Goal: Find contact information: Find contact information

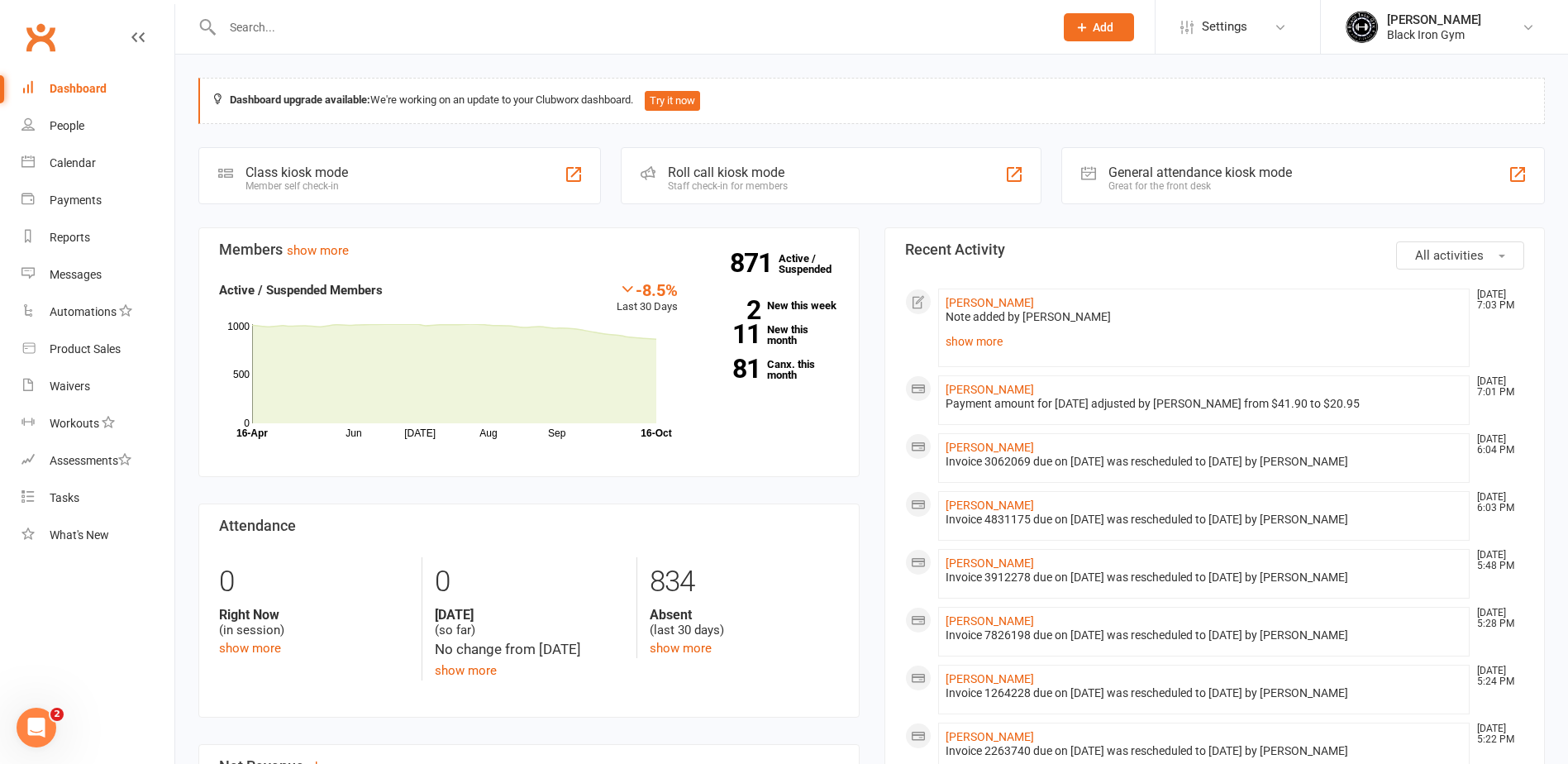
click at [363, 13] on div at bounding box center [621, 27] width 844 height 54
click at [362, 25] on input "text" at bounding box center [630, 27] width 825 height 23
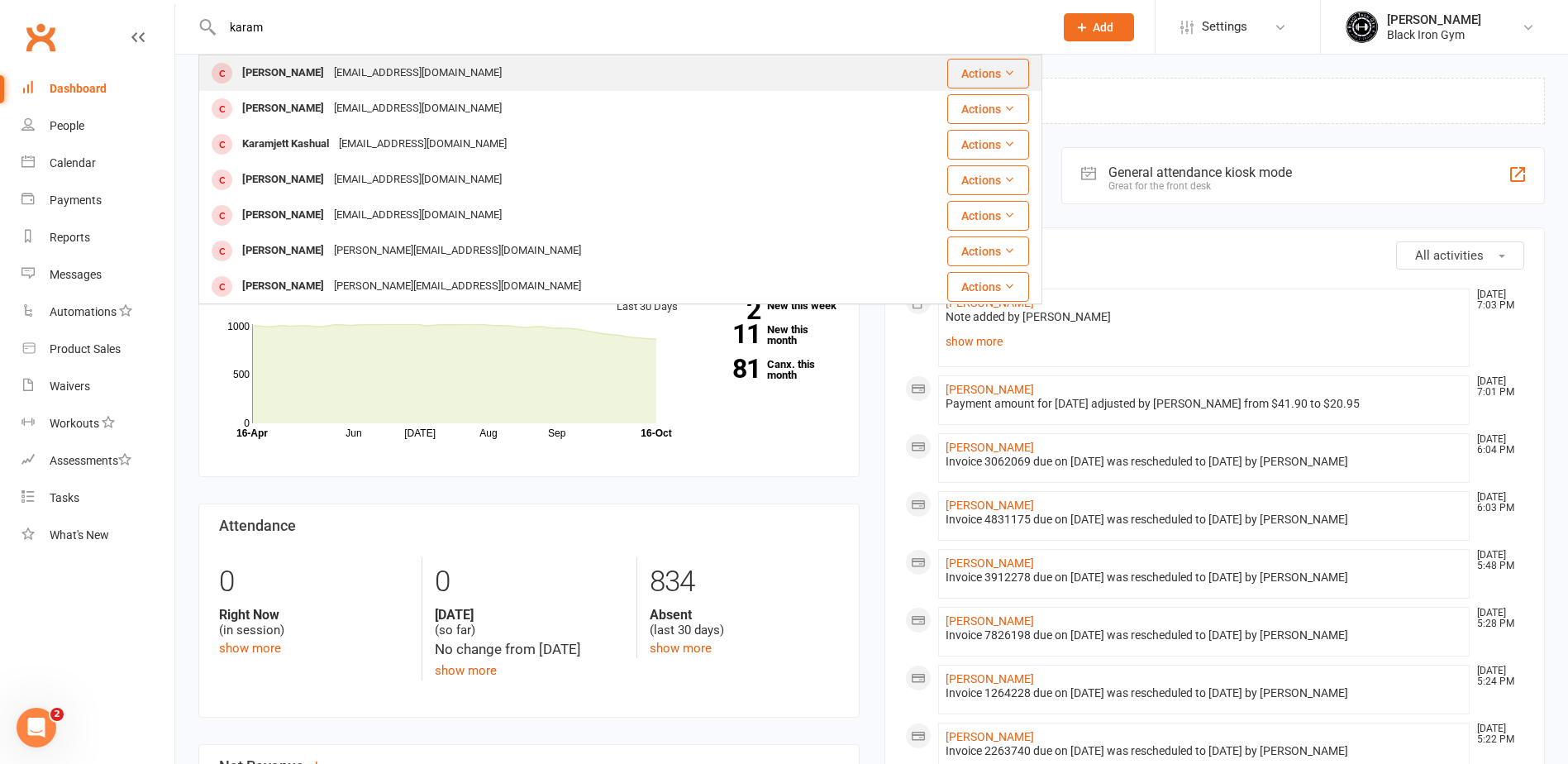
type input "karam"
click at [515, 76] on div "[PERSON_NAME] [EMAIL_ADDRESS][DOMAIN_NAME]" at bounding box center [538, 73] width 677 height 34
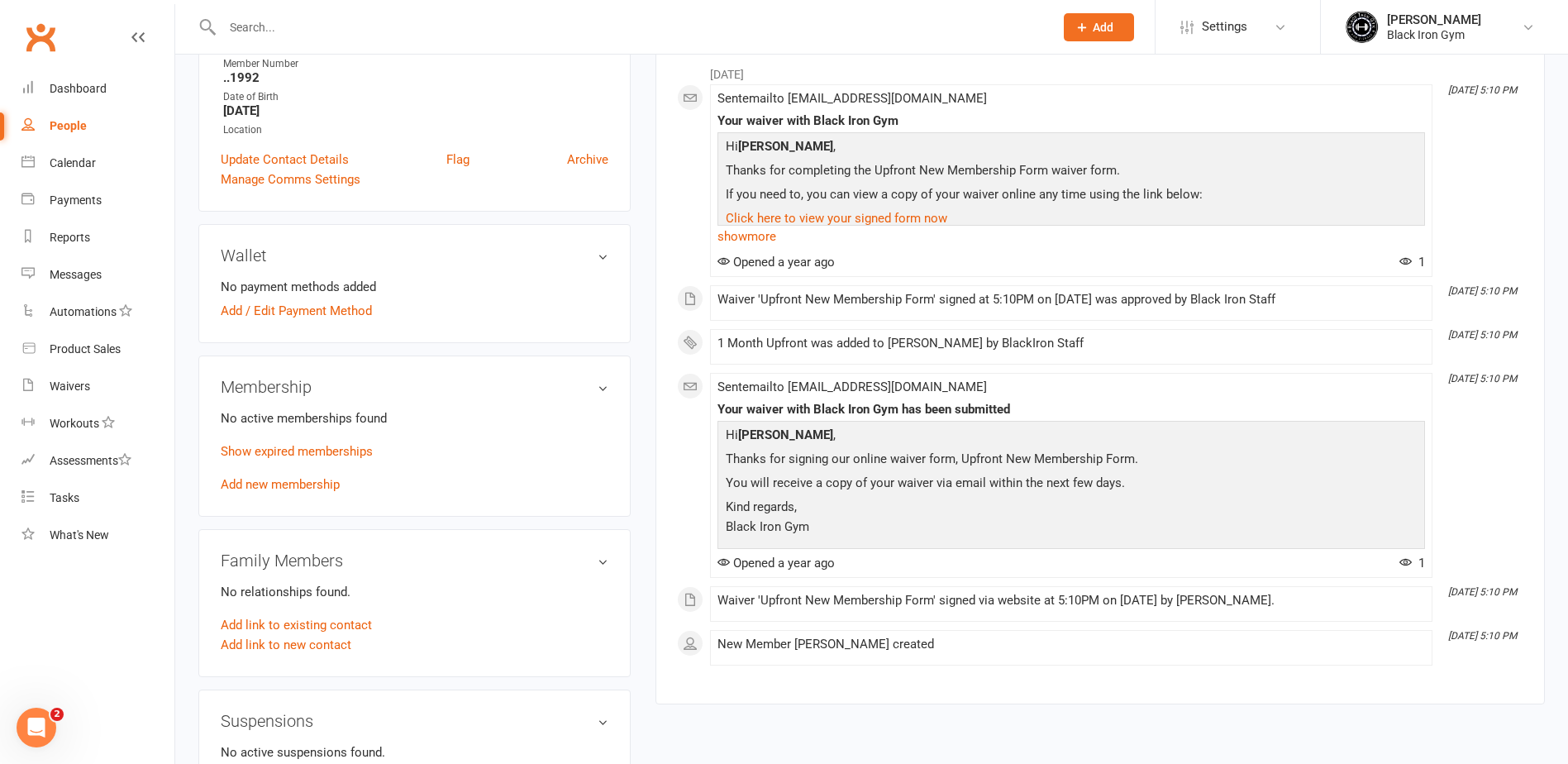
scroll to position [331, 0]
click at [309, 445] on link "Show expired memberships" at bounding box center [296, 450] width 152 height 15
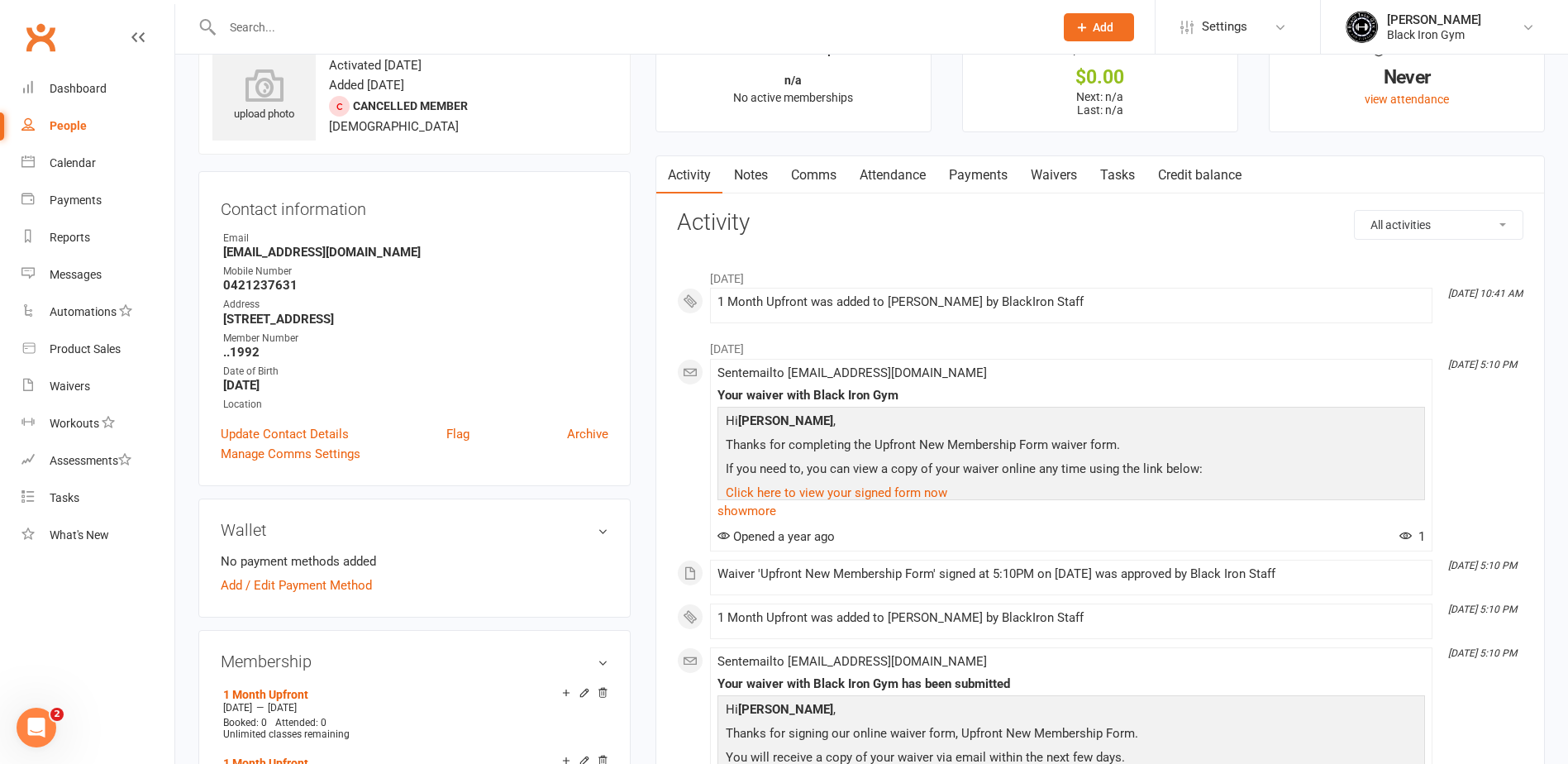
scroll to position [0, 0]
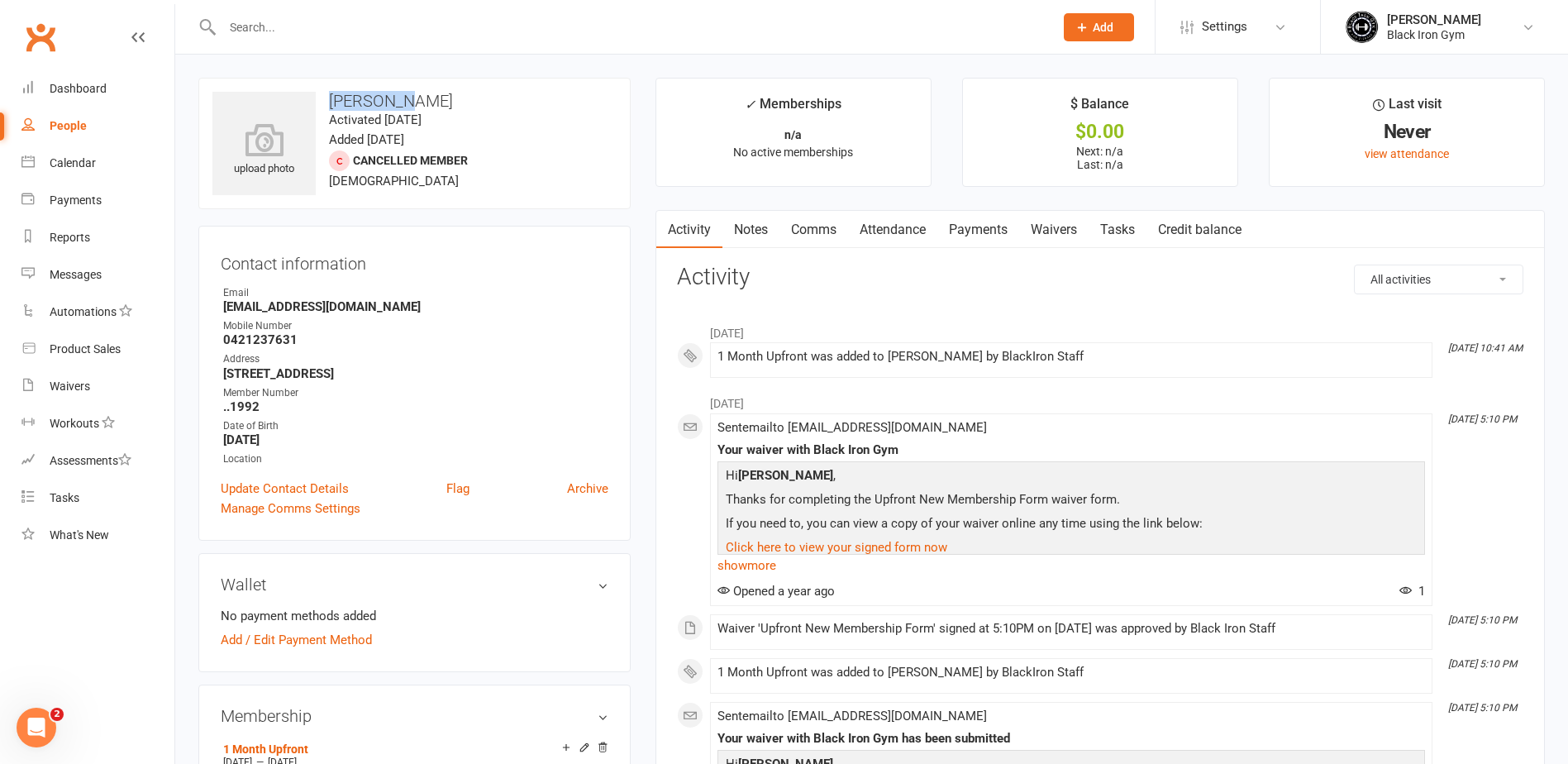
drag, startPoint x: 403, startPoint y: 106, endPoint x: 327, endPoint y: 106, distance: 76.0
click at [327, 106] on h3 "[PERSON_NAME]" at bounding box center [414, 101] width 404 height 18
copy h3 "[PERSON_NAME]"
click at [491, 101] on h3 "[PERSON_NAME]" at bounding box center [414, 101] width 404 height 18
drag, startPoint x: 475, startPoint y: 103, endPoint x: 411, endPoint y: 103, distance: 64.0
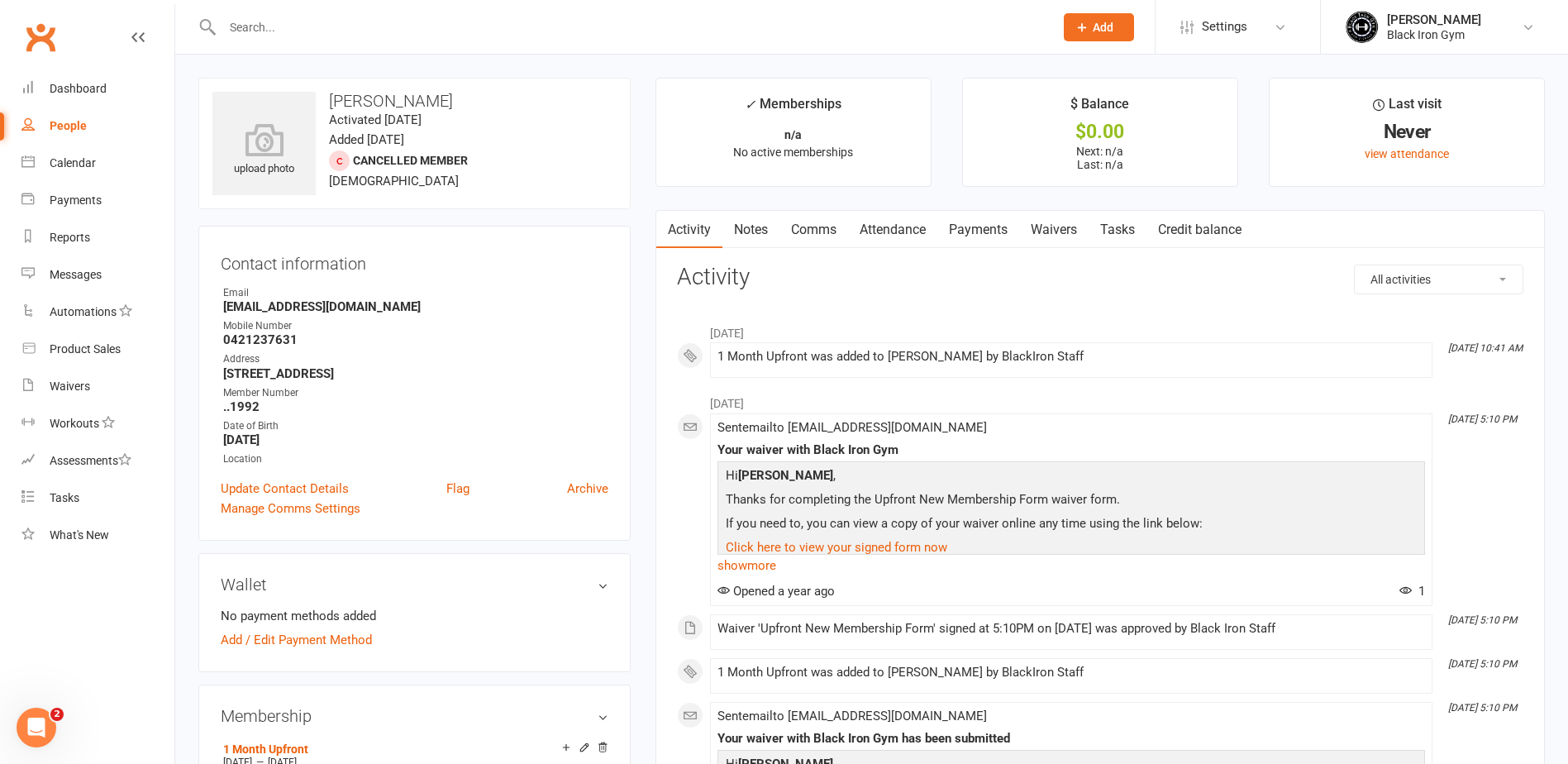
click at [411, 103] on h3 "[PERSON_NAME]" at bounding box center [414, 101] width 404 height 18
copy h3 "Kaushal"
drag, startPoint x: 520, startPoint y: 334, endPoint x: 377, endPoint y: 312, distance: 144.7
click at [515, 335] on strong "0421237631" at bounding box center [416, 339] width 385 height 15
drag, startPoint x: 370, startPoint y: 311, endPoint x: 224, endPoint y: 310, distance: 146.0
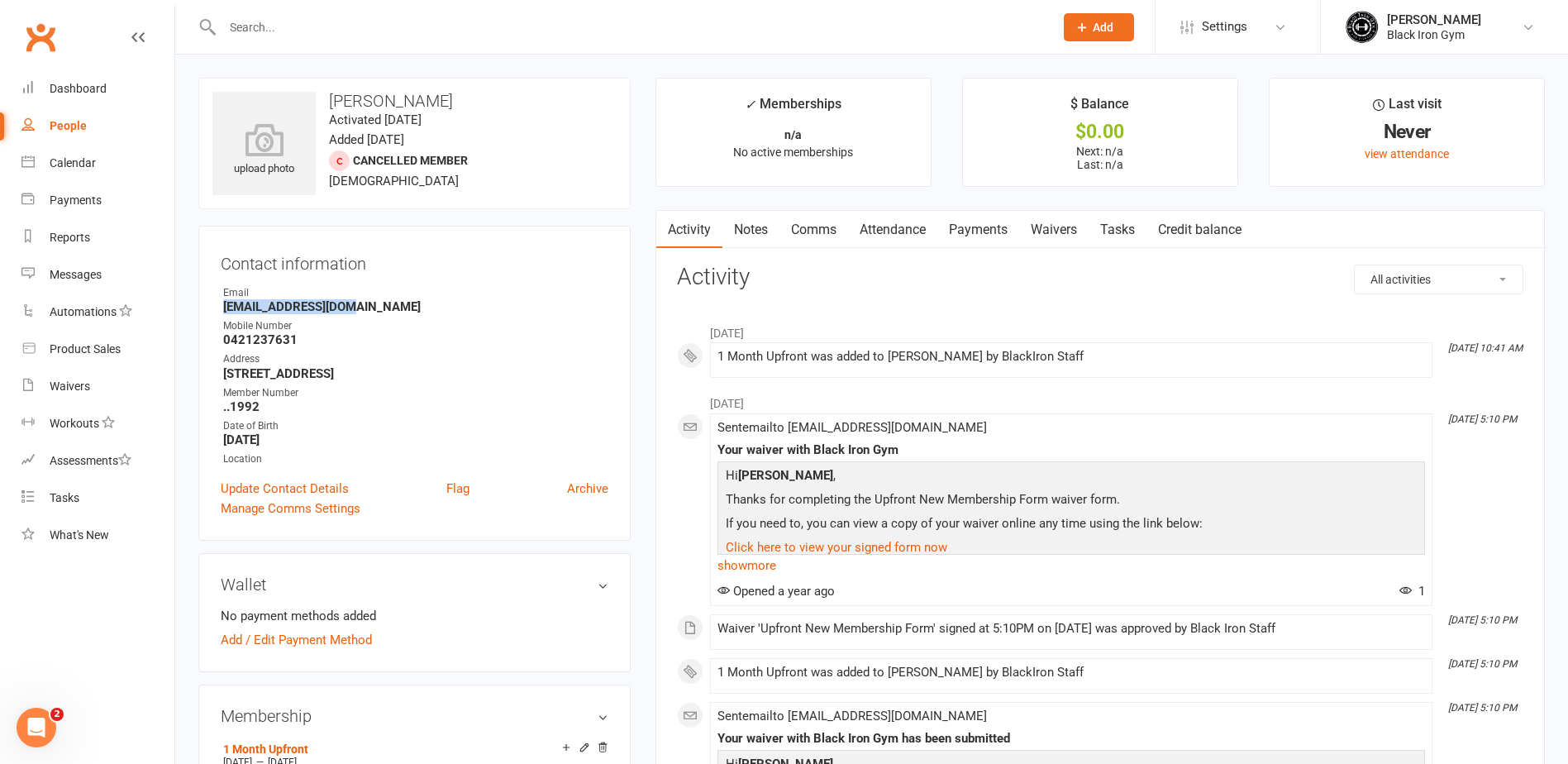
click at [224, 310] on strong "[EMAIL_ADDRESS][DOMAIN_NAME]" at bounding box center [416, 307] width 385 height 15
copy strong "[EMAIL_ADDRESS][DOMAIN_NAME]"
drag, startPoint x: 291, startPoint y: 342, endPoint x: 215, endPoint y: 342, distance: 76.0
click at [215, 342] on div "Contact information Owner Email [EMAIL_ADDRESS][DOMAIN_NAME] Mobile Number [PHO…" at bounding box center [415, 383] width 433 height 315
copy strong "0421237631"
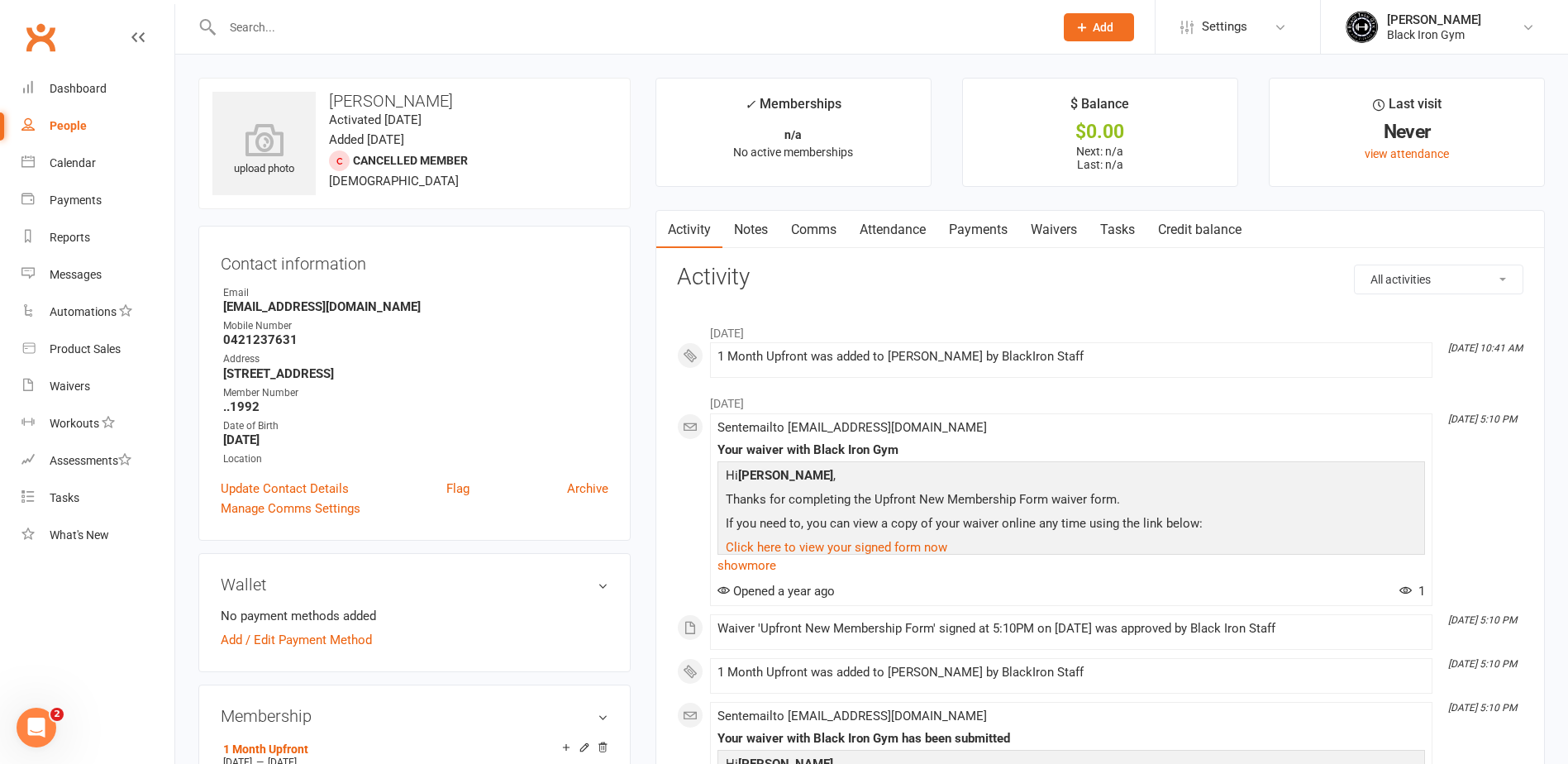
click at [363, 403] on strong "..1992" at bounding box center [416, 407] width 385 height 15
click at [394, 380] on strong "[STREET_ADDRESS]" at bounding box center [416, 373] width 385 height 15
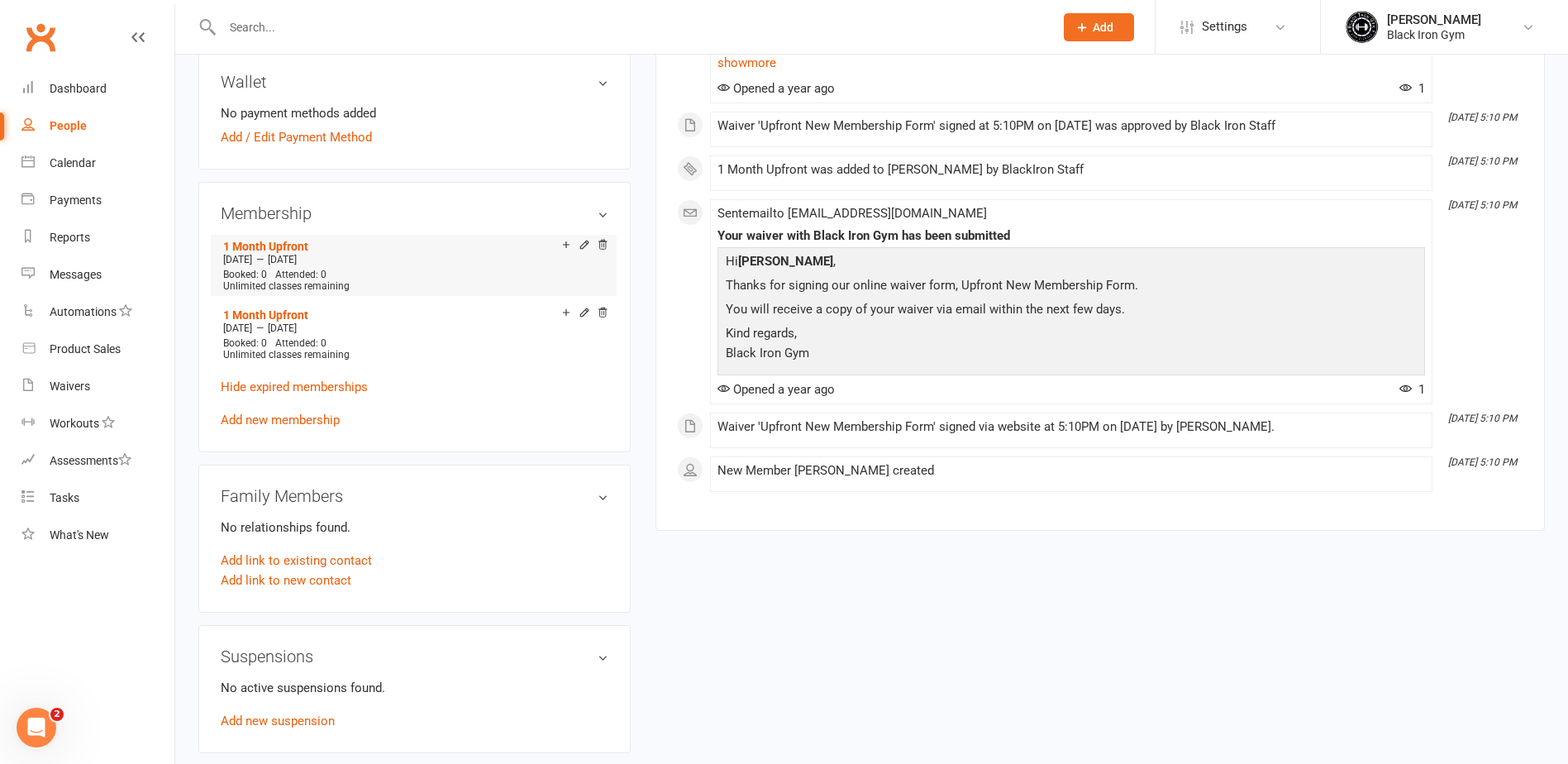
scroll to position [579, 0]
